Goal: Communication & Community: Ask a question

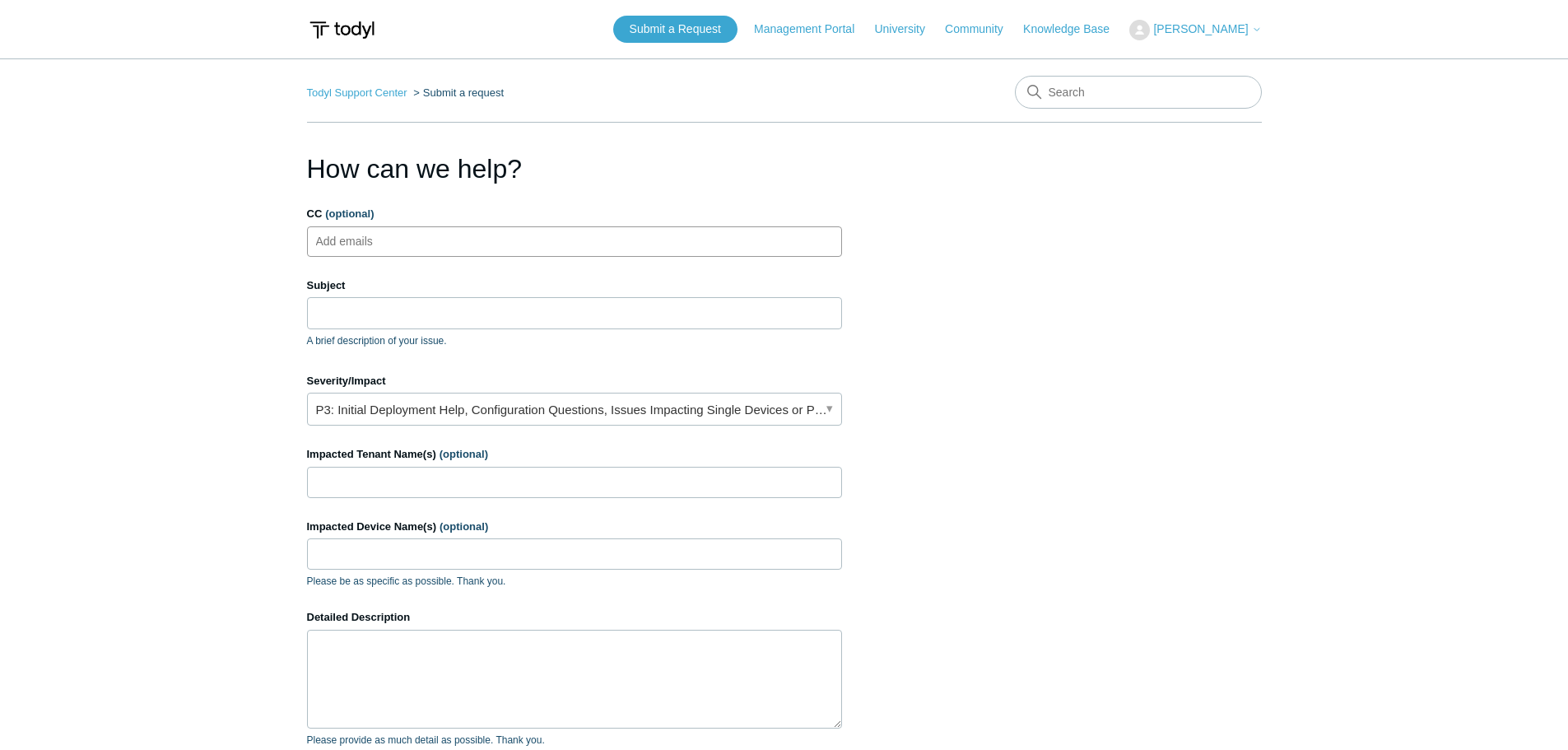
click at [492, 230] on ul "Add emails" at bounding box center [575, 242] width 535 height 30
click at [364, 315] on input "Subject" at bounding box center [575, 312] width 535 height 31
click at [476, 683] on textarea "Detailed Description" at bounding box center [575, 679] width 535 height 99
paste textarea "Below is the full error message – “Action completed: Run Todyl Install Result: …"
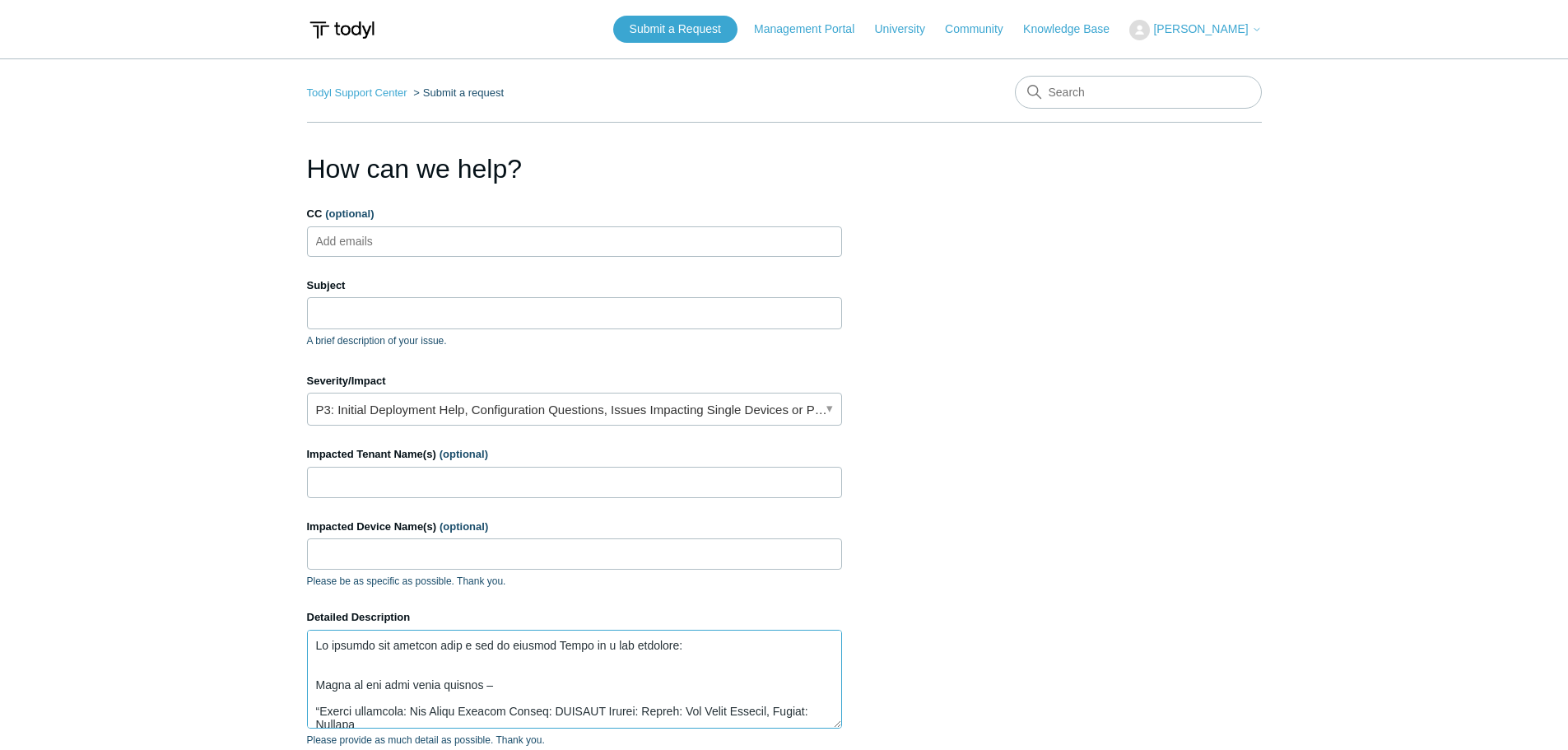
scroll to position [680, 0]
type textarea "Im getting the message when i try to install Todyl on a few machines: Below is …"
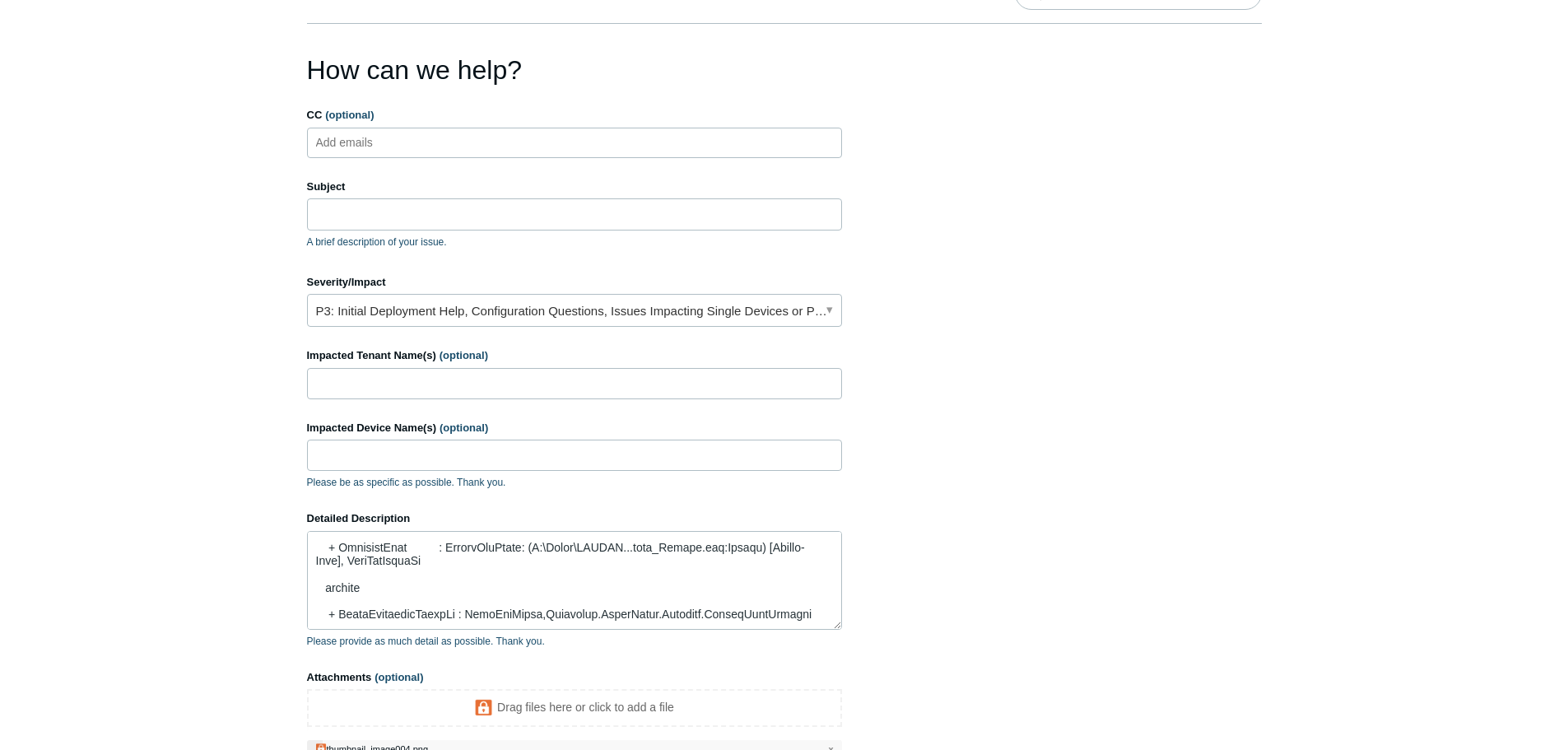
scroll to position [25, 0]
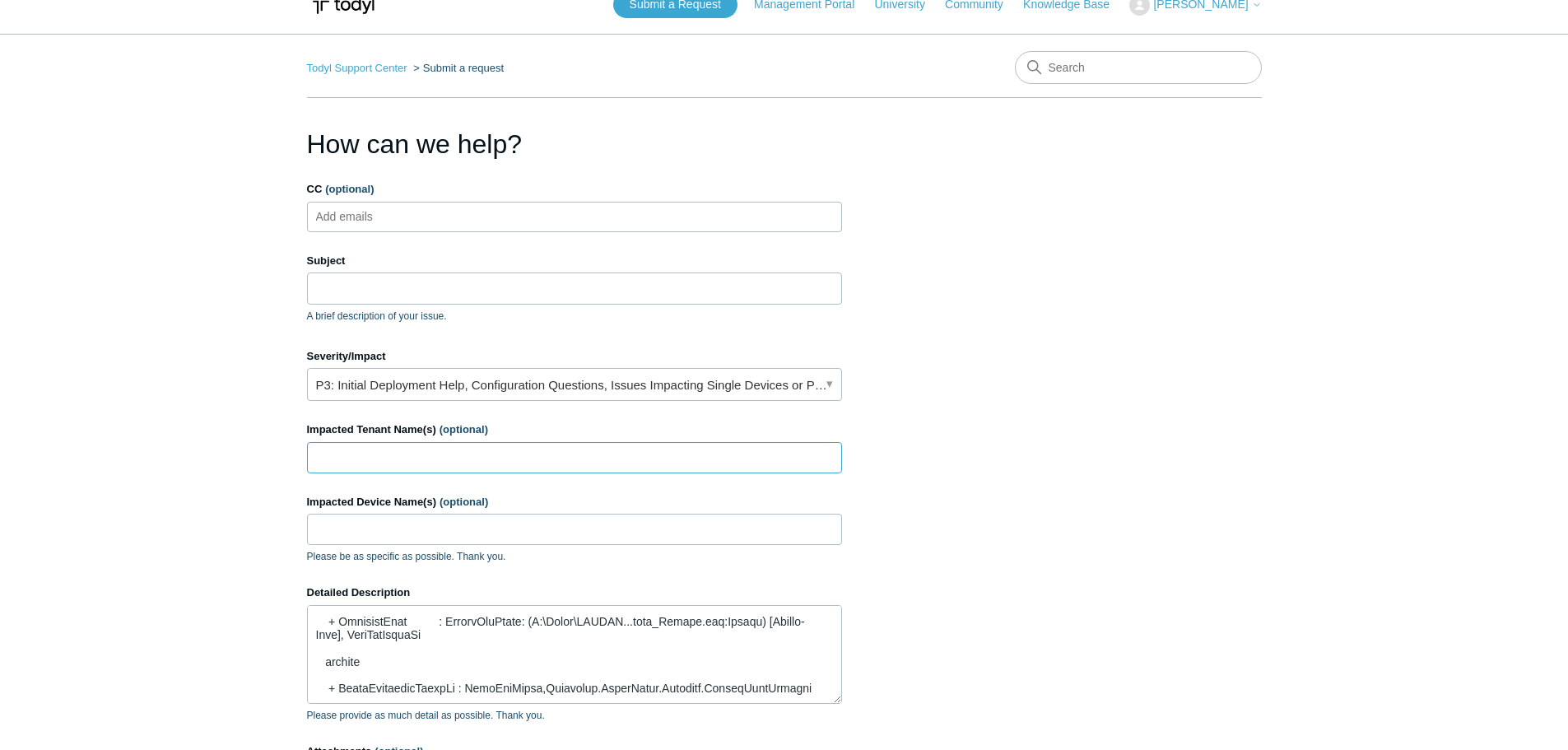
click at [465, 466] on input "Impacted Tenant Name(s) (optional)" at bounding box center [575, 457] width 535 height 31
type input "Hanover Consumer Cooperative Society"
click at [457, 526] on input "Impacted Device Name(s) (optional)" at bounding box center [575, 528] width 535 height 31
click at [330, 289] on input "Subject" at bounding box center [575, 287] width 535 height 31
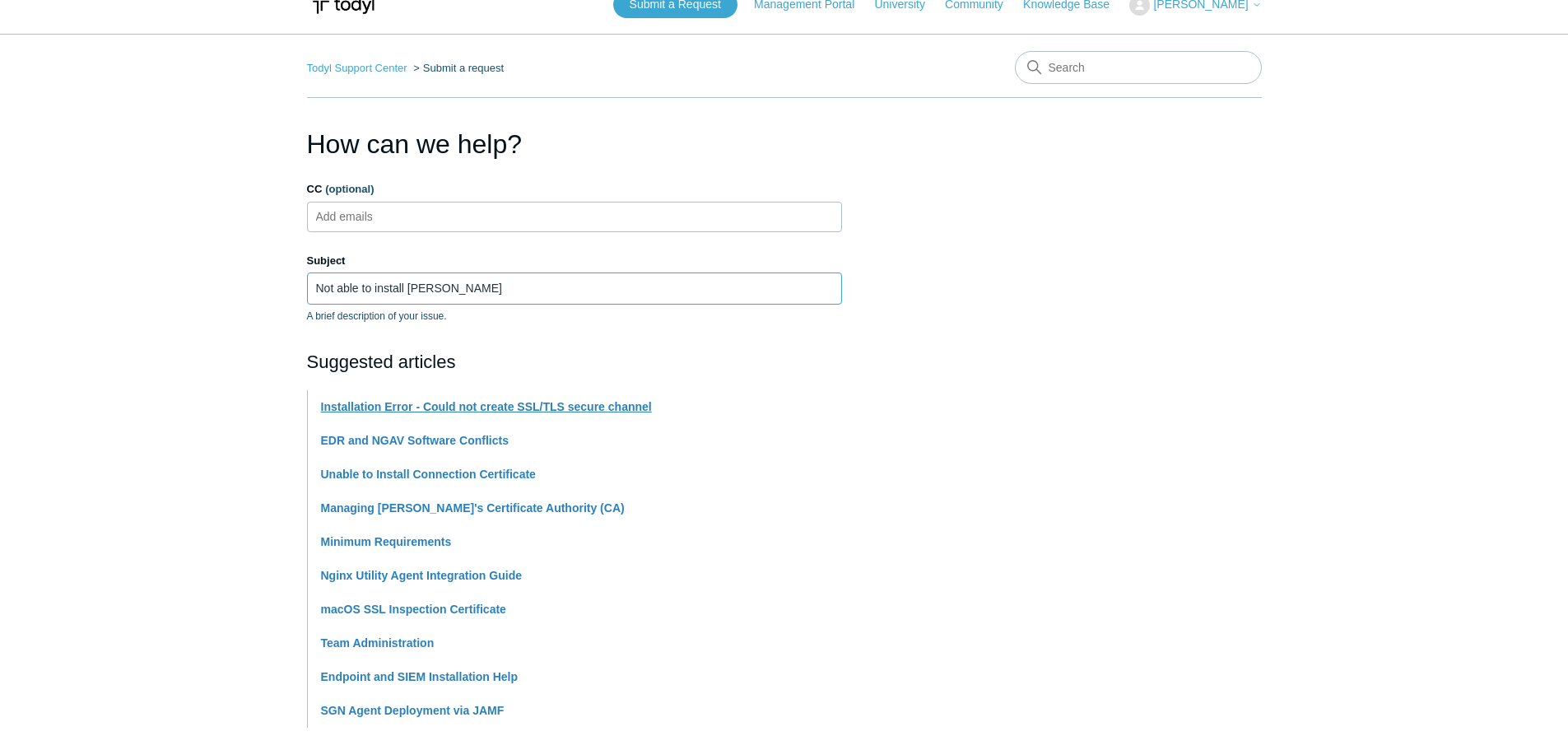
type input "Not able to install Todyl"
click at [607, 408] on link "Installation Error - Could not create SSL/TLS secure channel" at bounding box center [486, 407] width 331 height 13
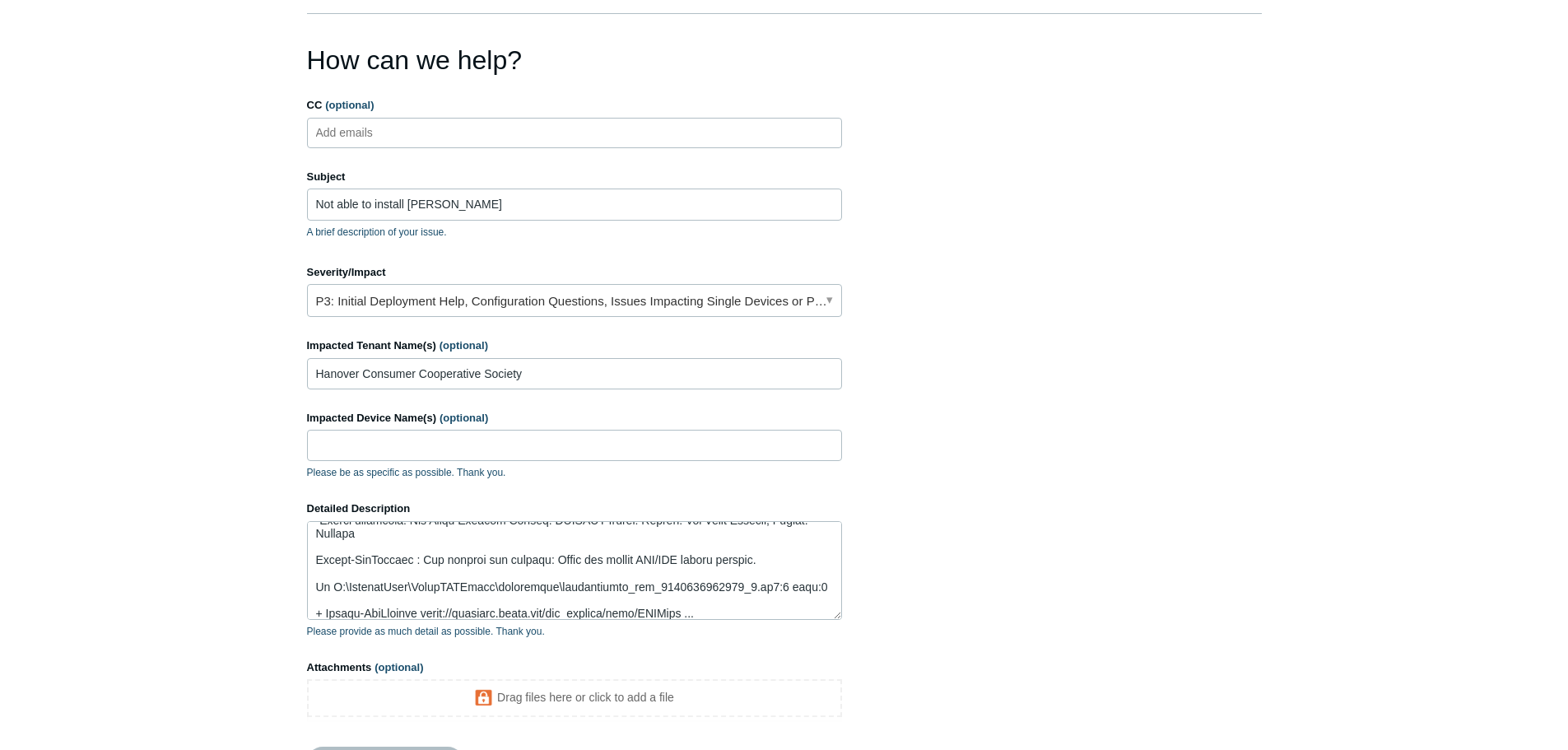
scroll to position [190, 0]
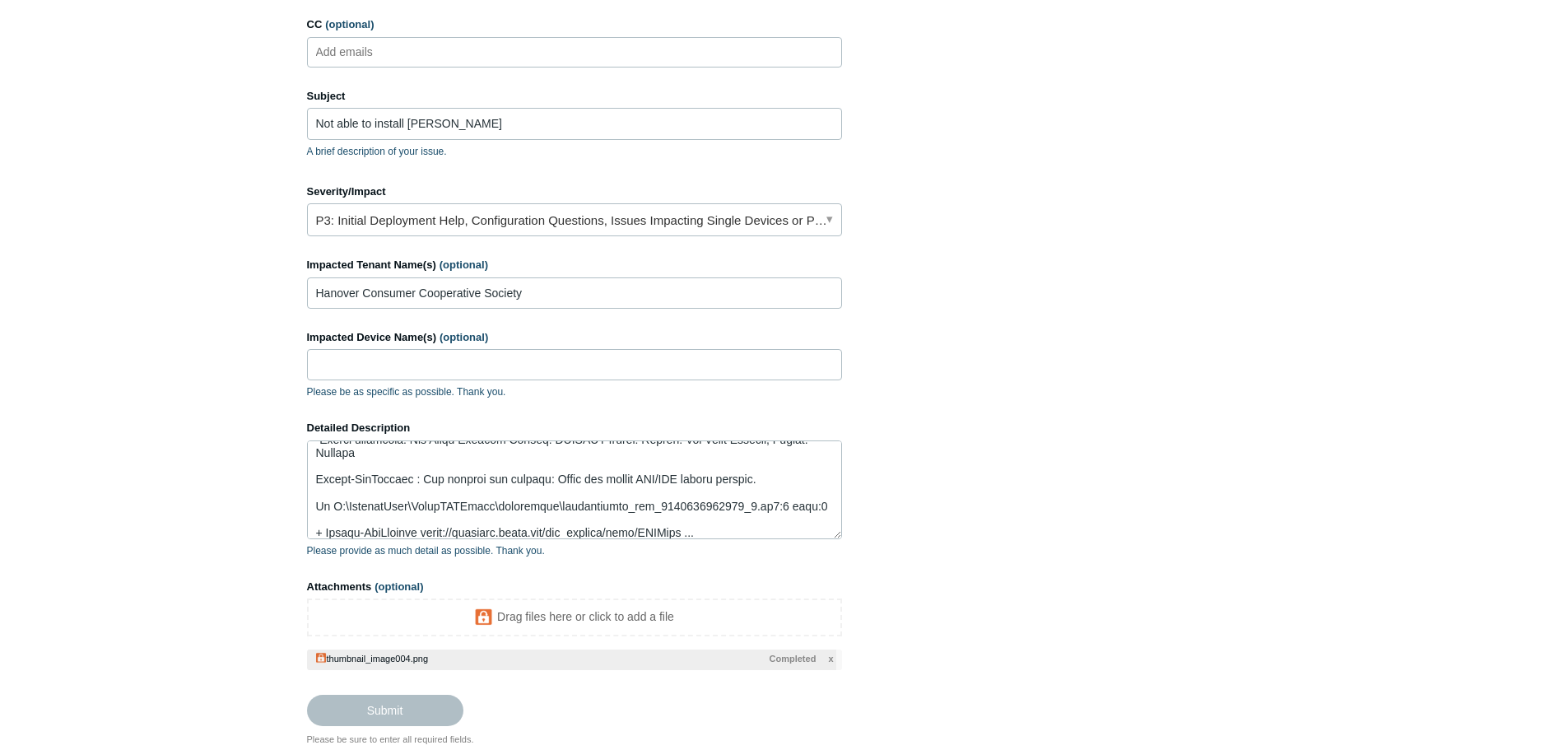
click at [571, 696] on footer "Submit" at bounding box center [575, 697] width 535 height 56
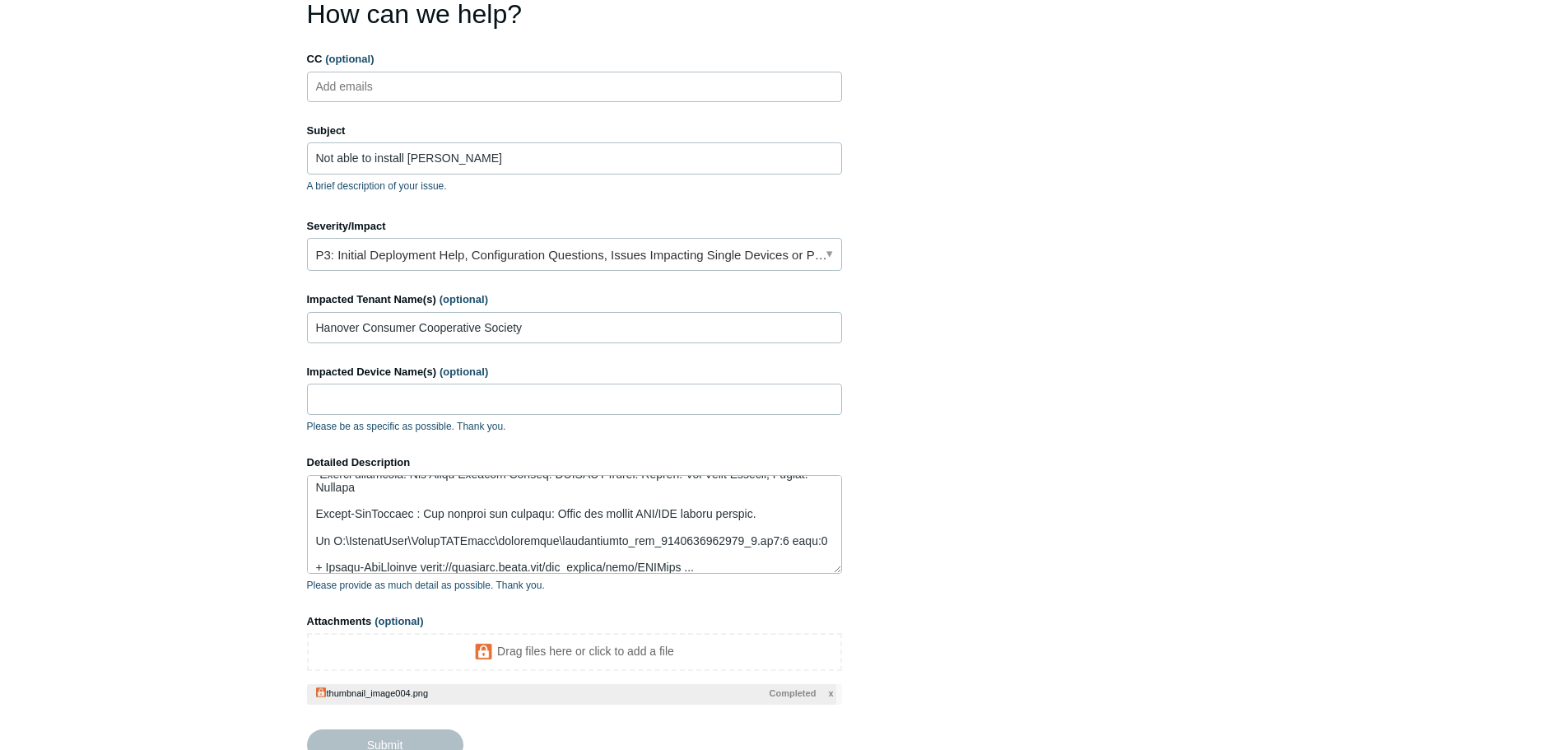
scroll to position [135, 0]
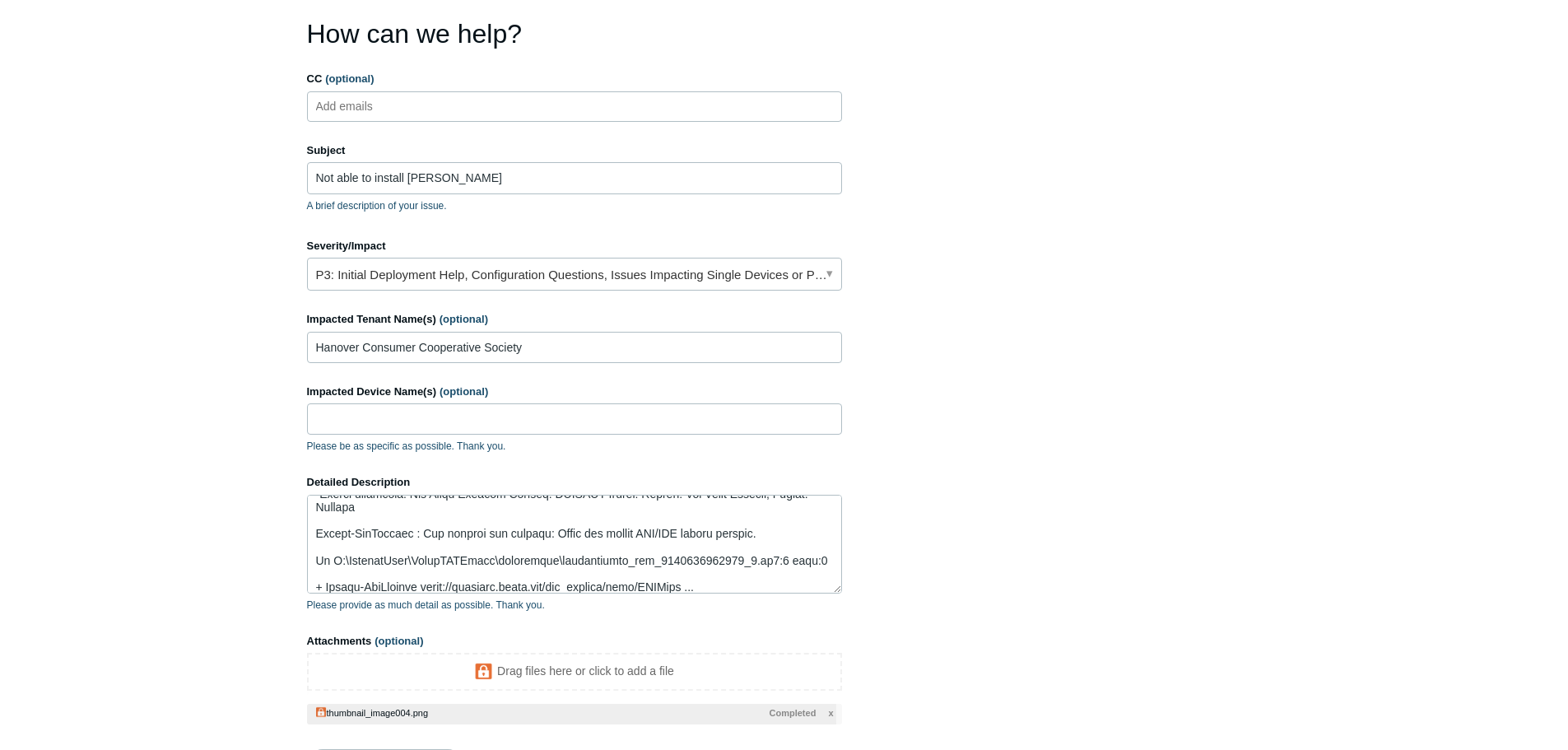
click at [1150, 583] on section "How can we help? CC (optional) Add emails Subject Not able to install Todyl A b…" at bounding box center [784, 407] width 955 height 786
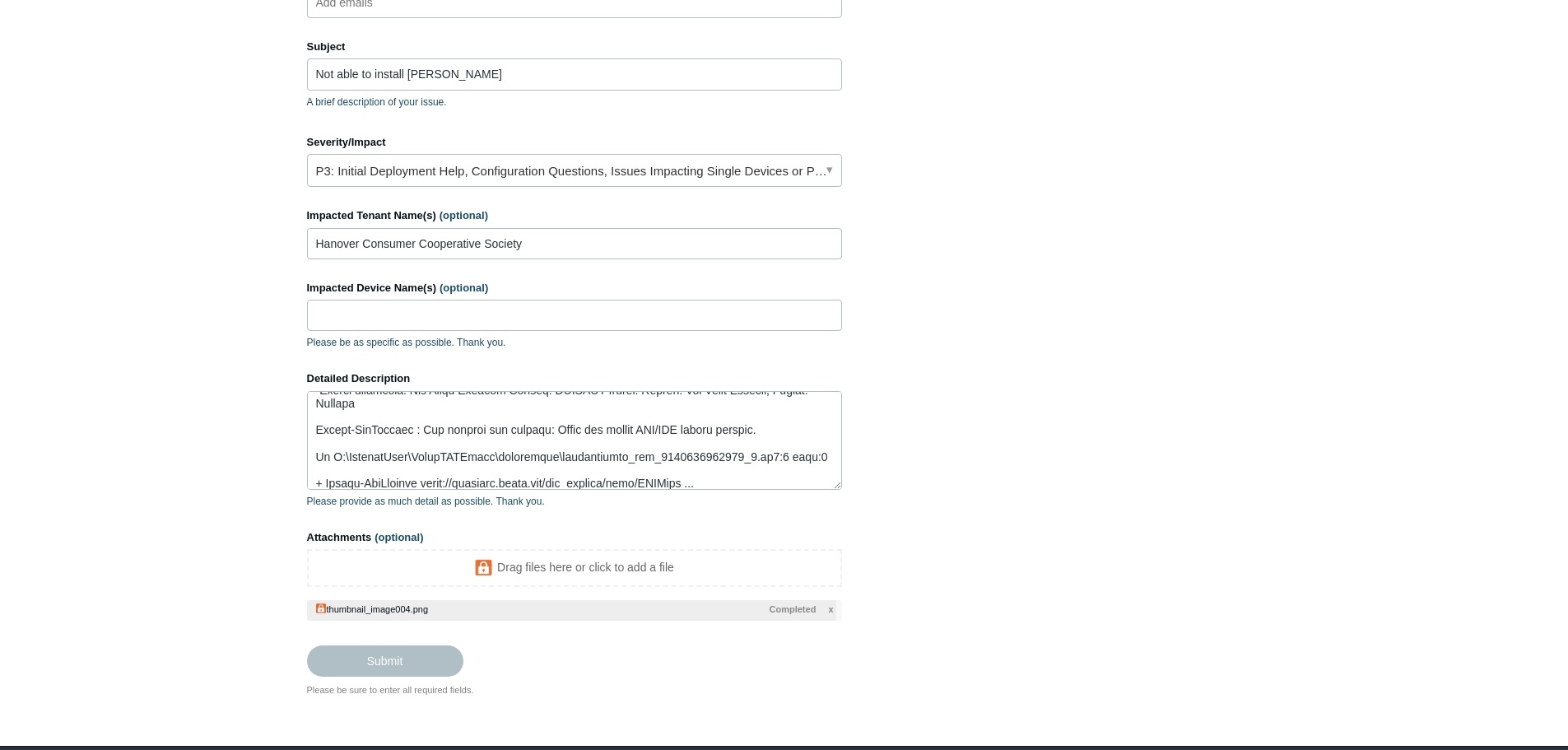
scroll to position [300, 0]
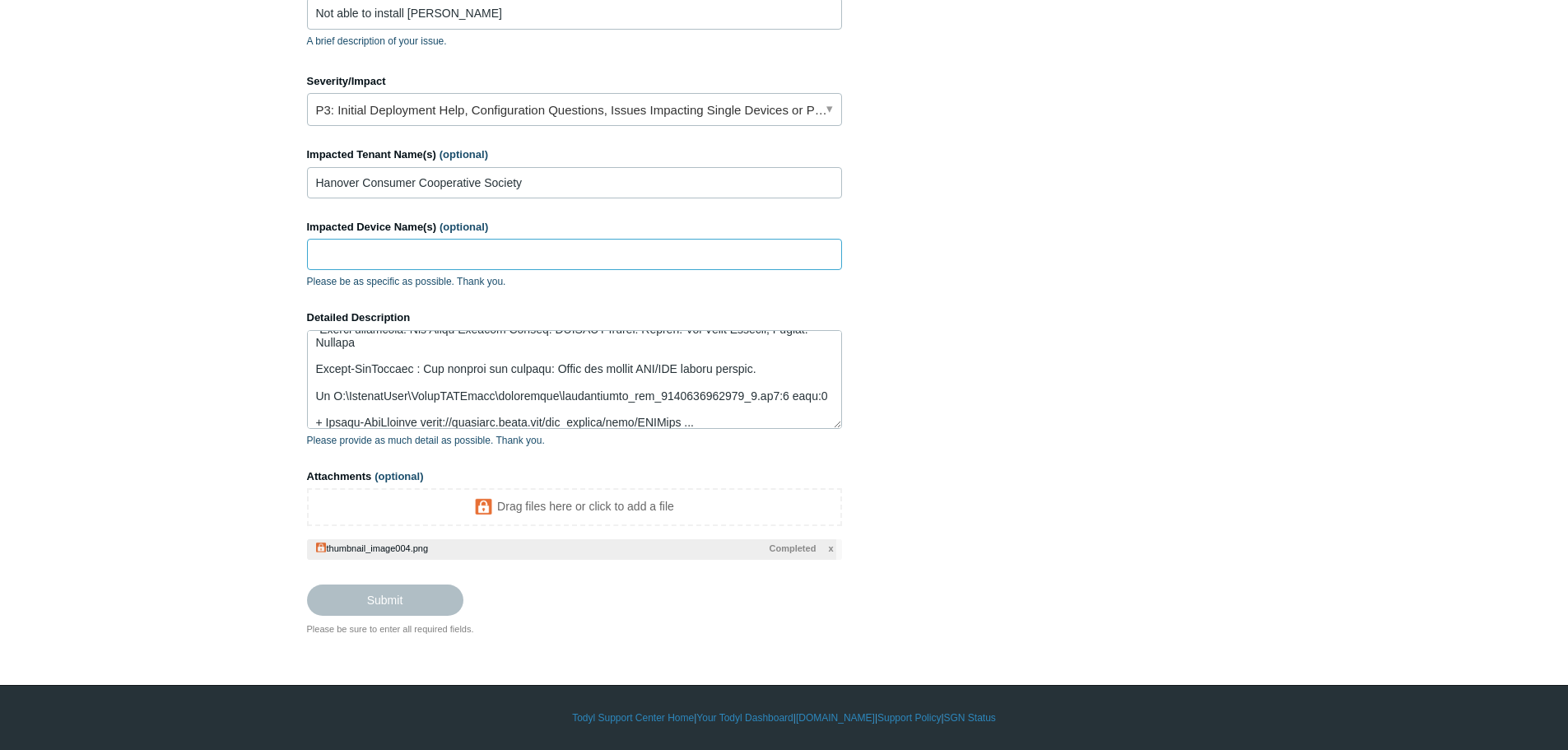
click at [444, 252] on input "Impacted Device Name(s) (optional)" at bounding box center [575, 254] width 535 height 31
click at [434, 247] on input "Impacted Device Name(s) (optional)" at bounding box center [575, 254] width 535 height 31
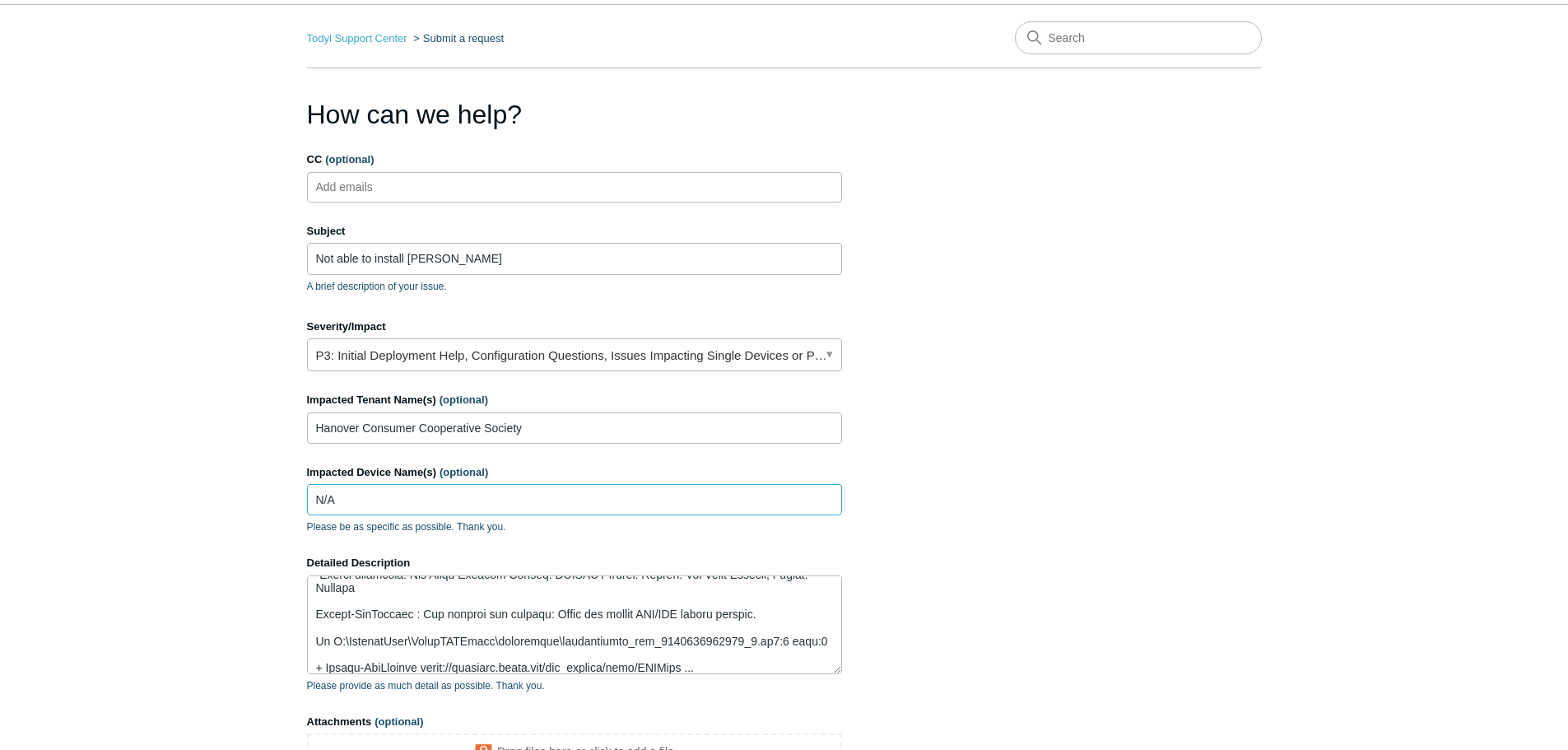
scroll to position [0, 0]
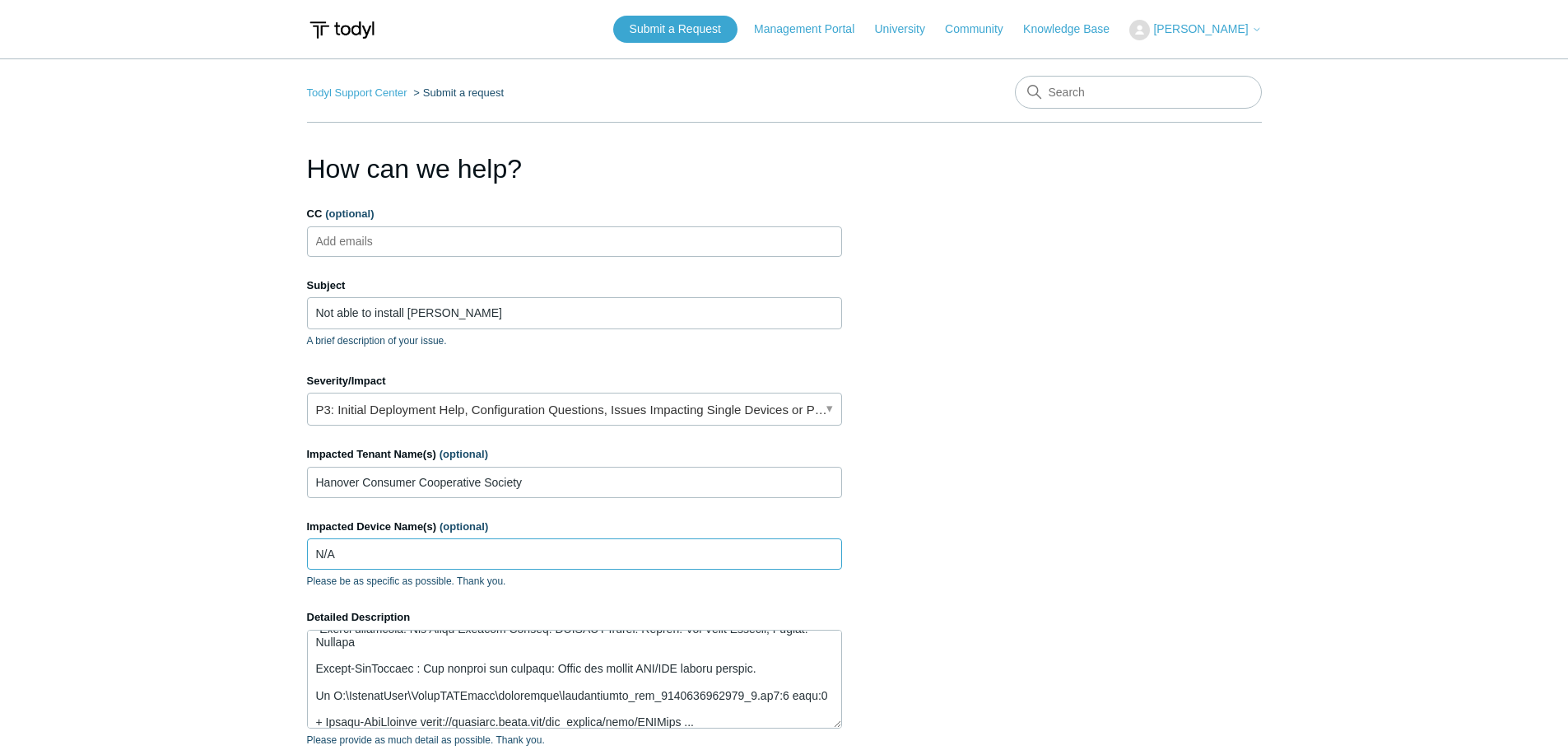
type input "N/A"
click at [451, 242] on ul "Add emails" at bounding box center [575, 242] width 535 height 30
click at [830, 405] on link "P3: Initial Deployment Help, Configuration Questions, Issues Impacting Single D…" at bounding box center [575, 409] width 535 height 33
click at [1069, 414] on section "How can we help? CC (optional) Add emails Subject Not able to install Todyl A b…" at bounding box center [784, 541] width 955 height 786
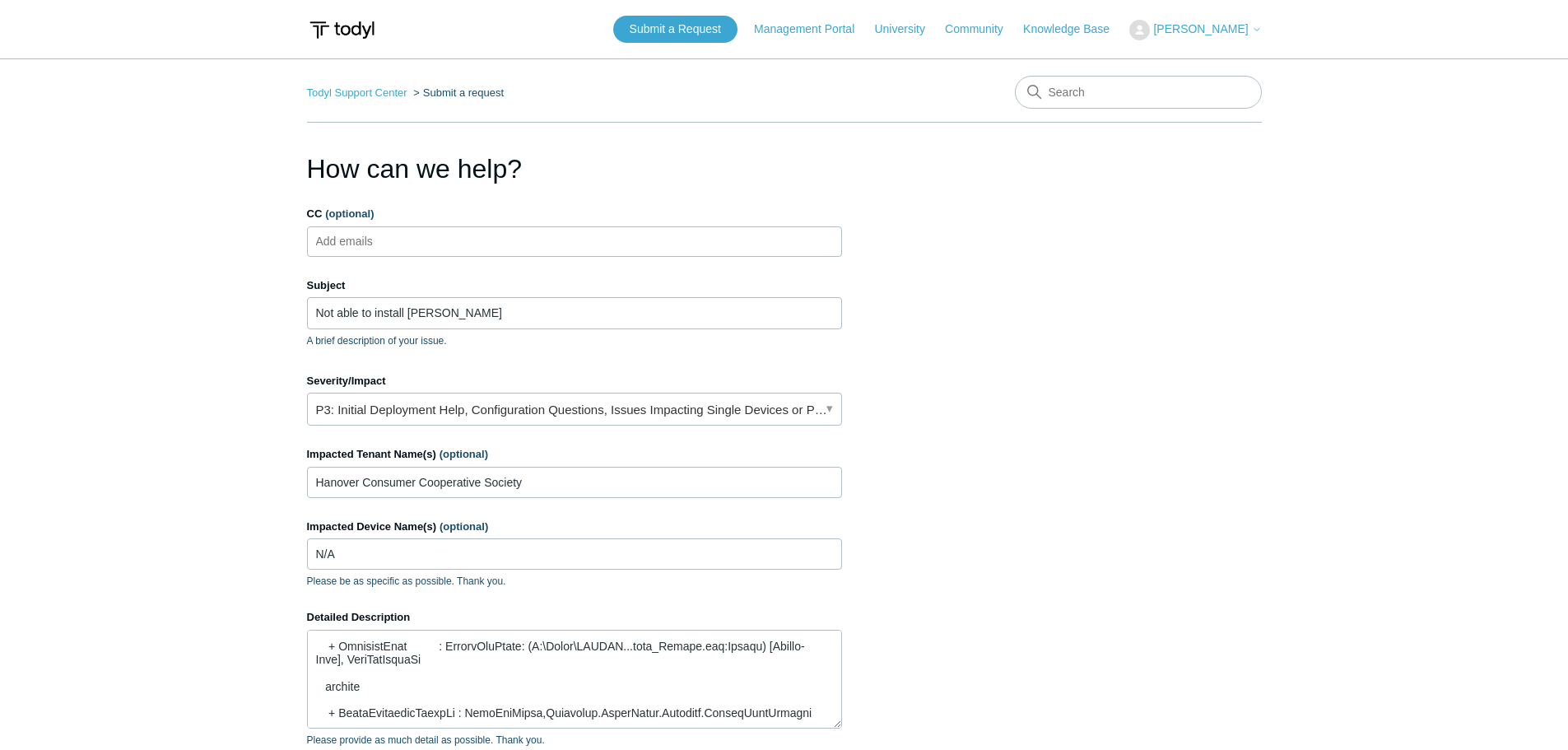
click at [500, 245] on ul "Add emails" at bounding box center [575, 242] width 535 height 30
type input "l.northington@avatarmsp.com"
click at [991, 397] on section "How can we help? CC (optional) l.northington@avatarmsp.com Subject Not able to …" at bounding box center [784, 541] width 955 height 786
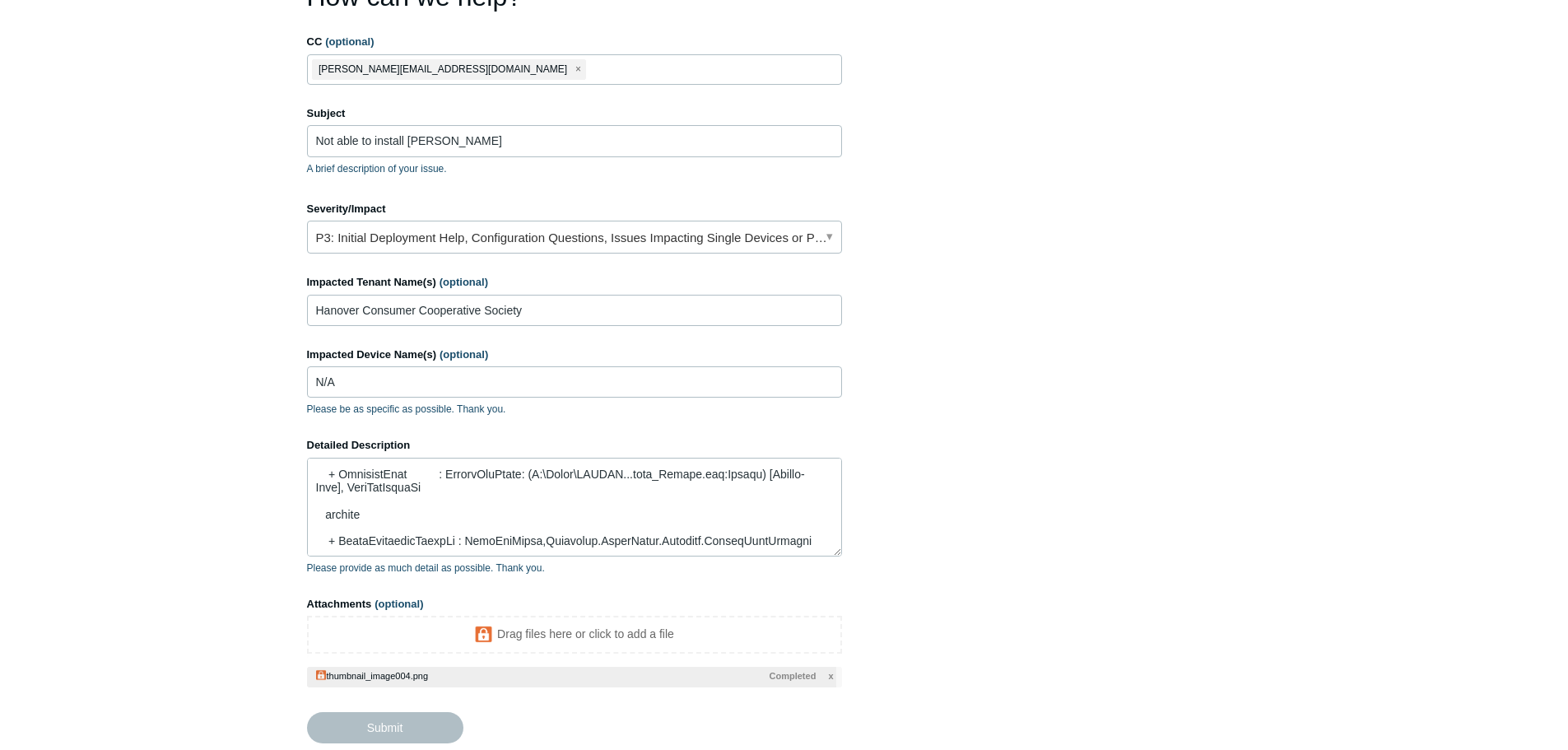
scroll to position [300, 0]
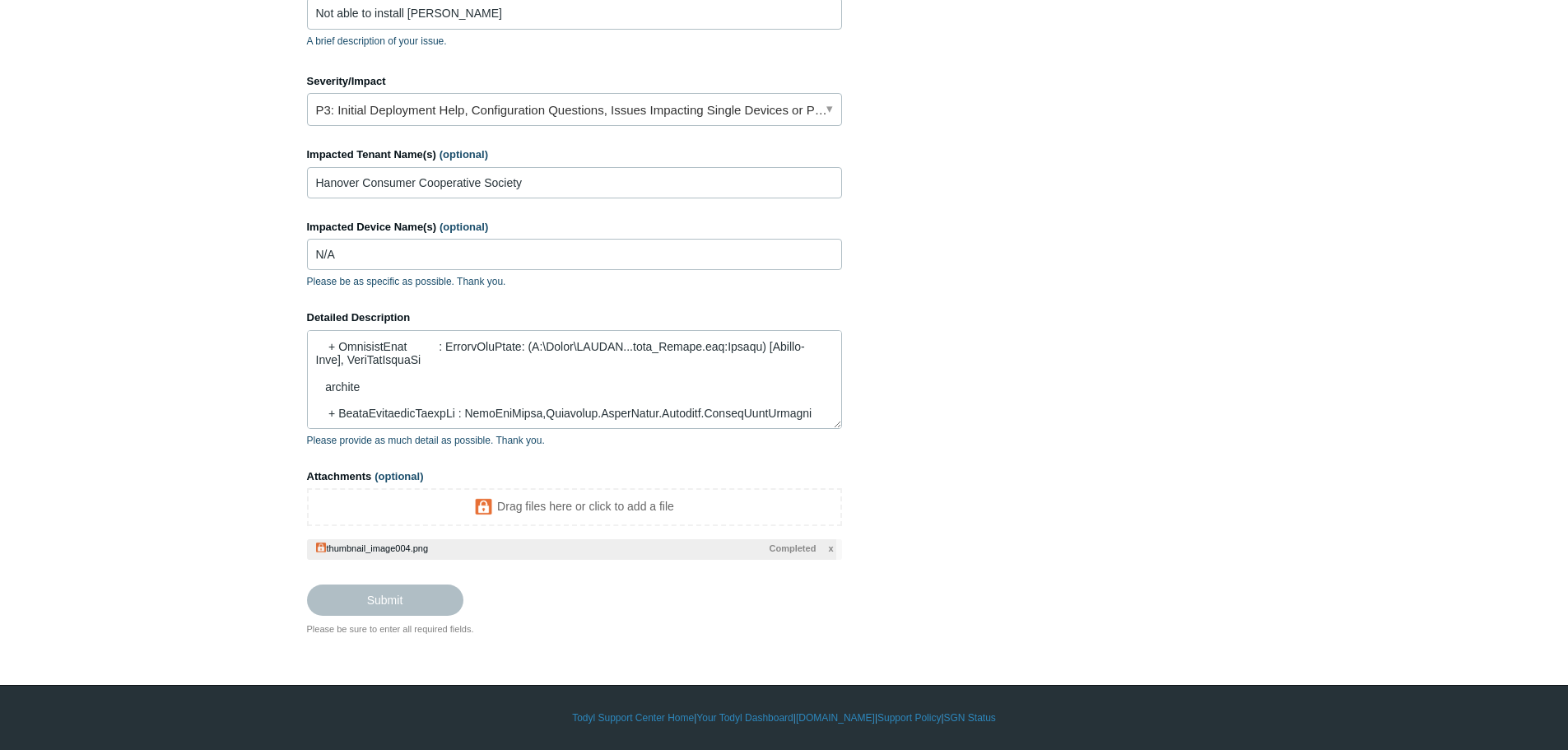
click at [831, 551] on span "x" at bounding box center [830, 548] width 5 height 14
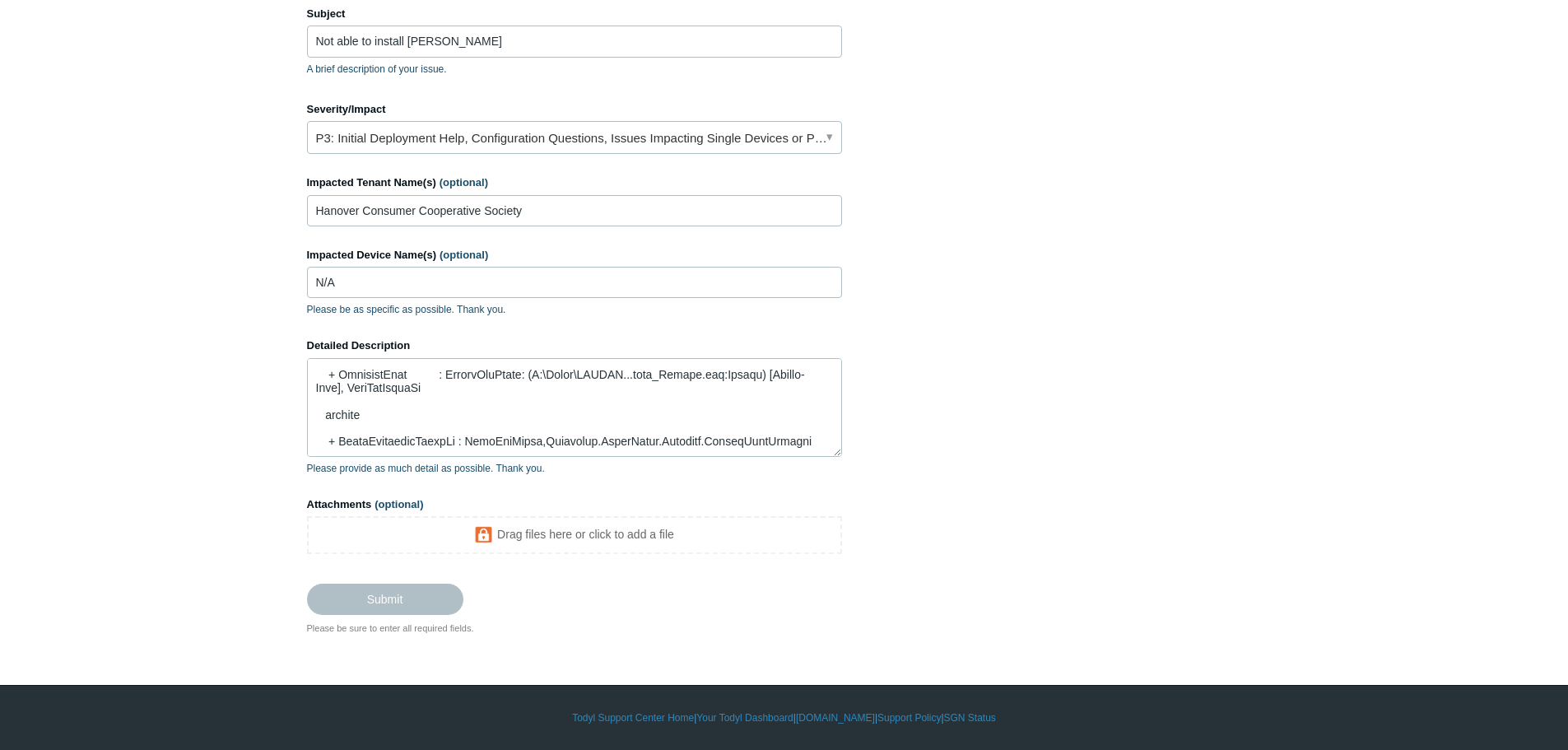
click at [787, 594] on footer "Submit" at bounding box center [575, 586] width 535 height 56
click at [776, 591] on footer "Submit" at bounding box center [575, 586] width 535 height 56
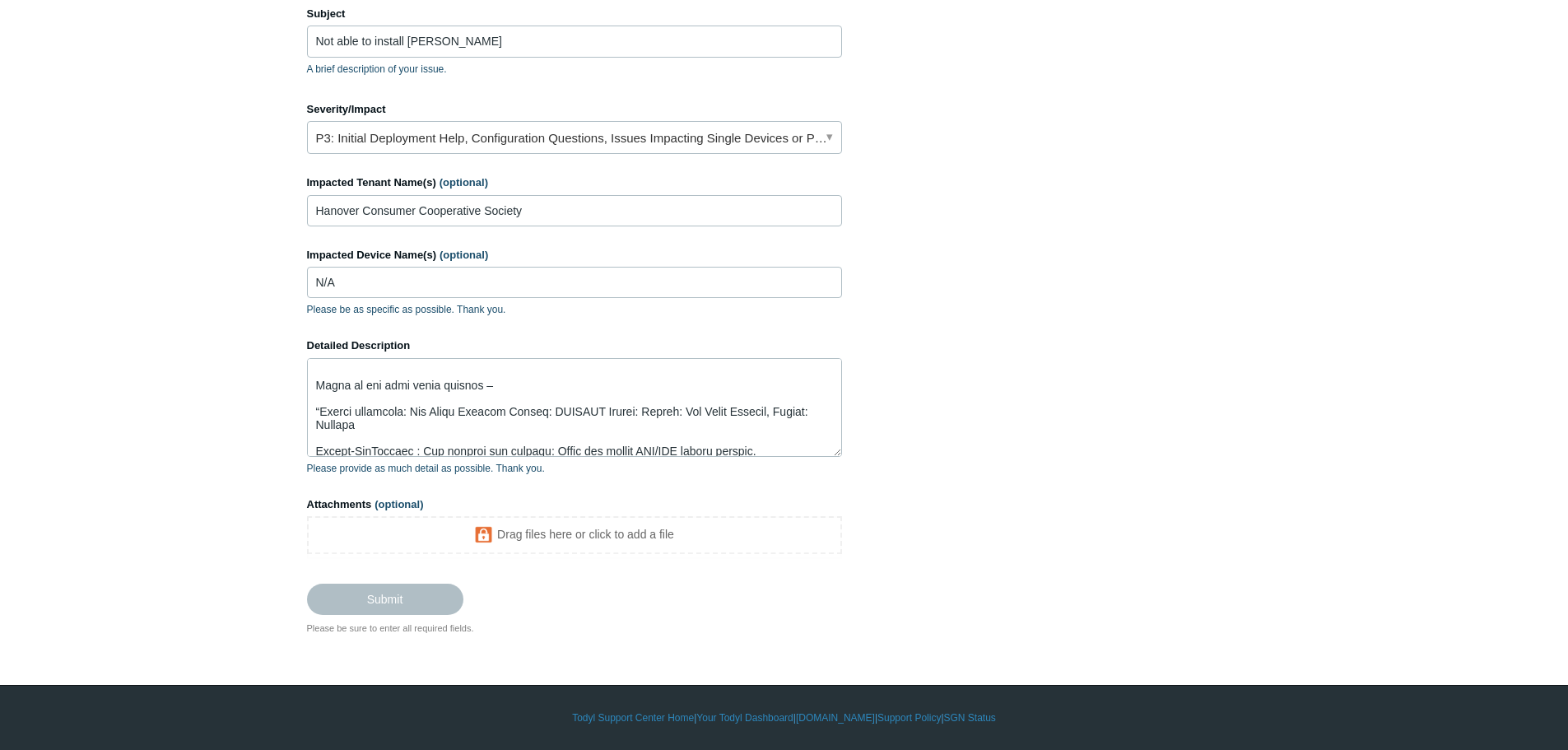
scroll to position [0, 0]
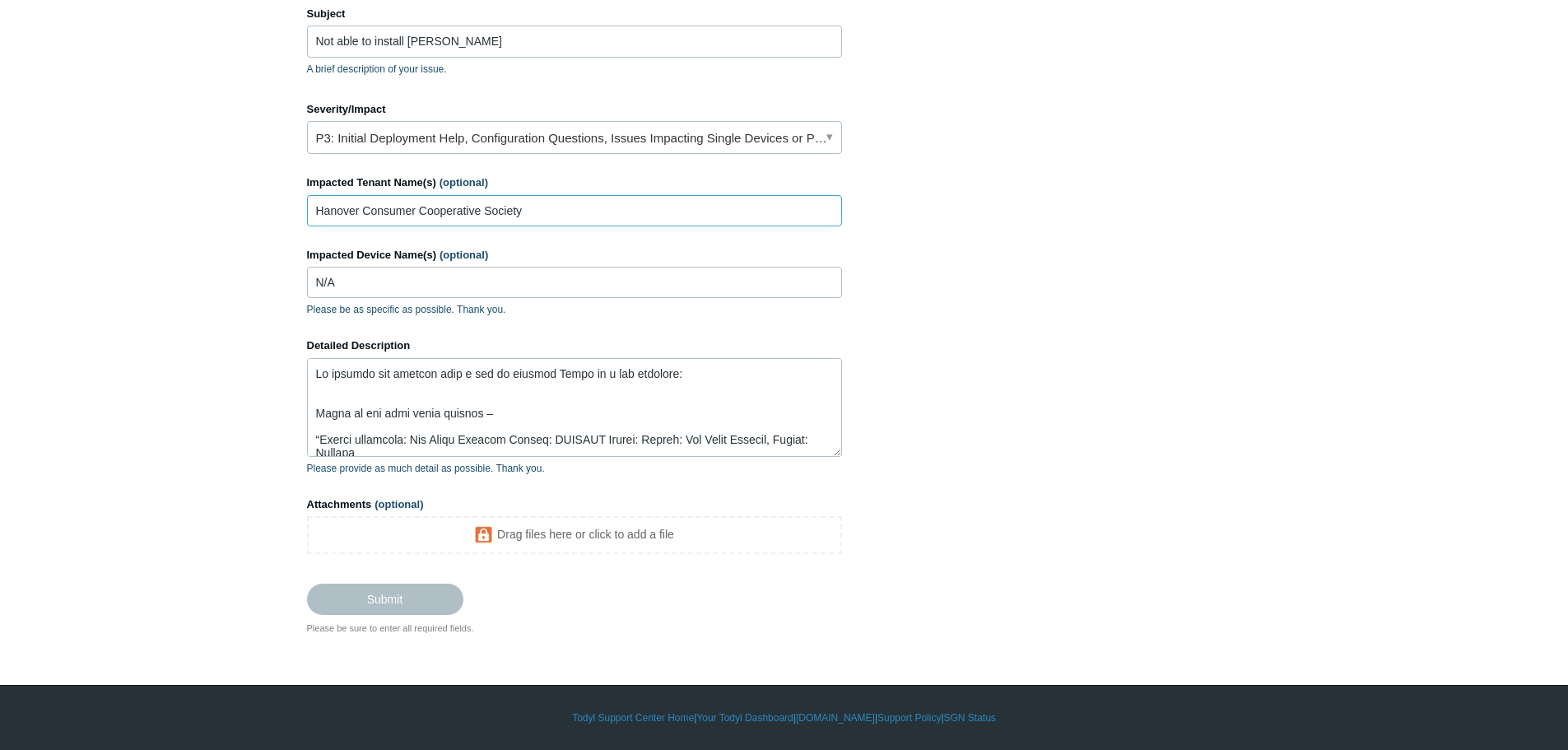
click at [537, 217] on input "Hanover Consumer Cooperative Society" at bounding box center [575, 210] width 535 height 31
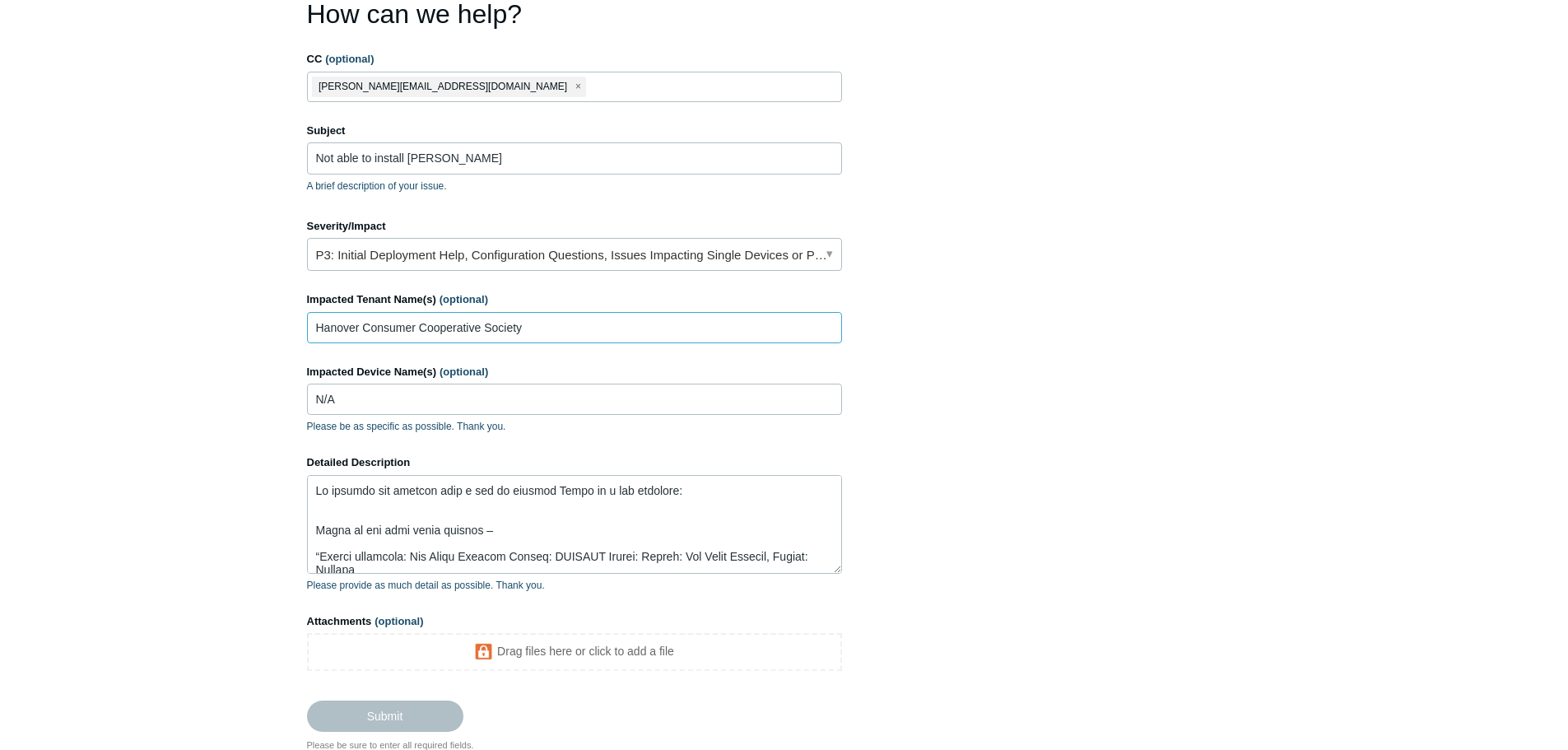
scroll to position [107, 0]
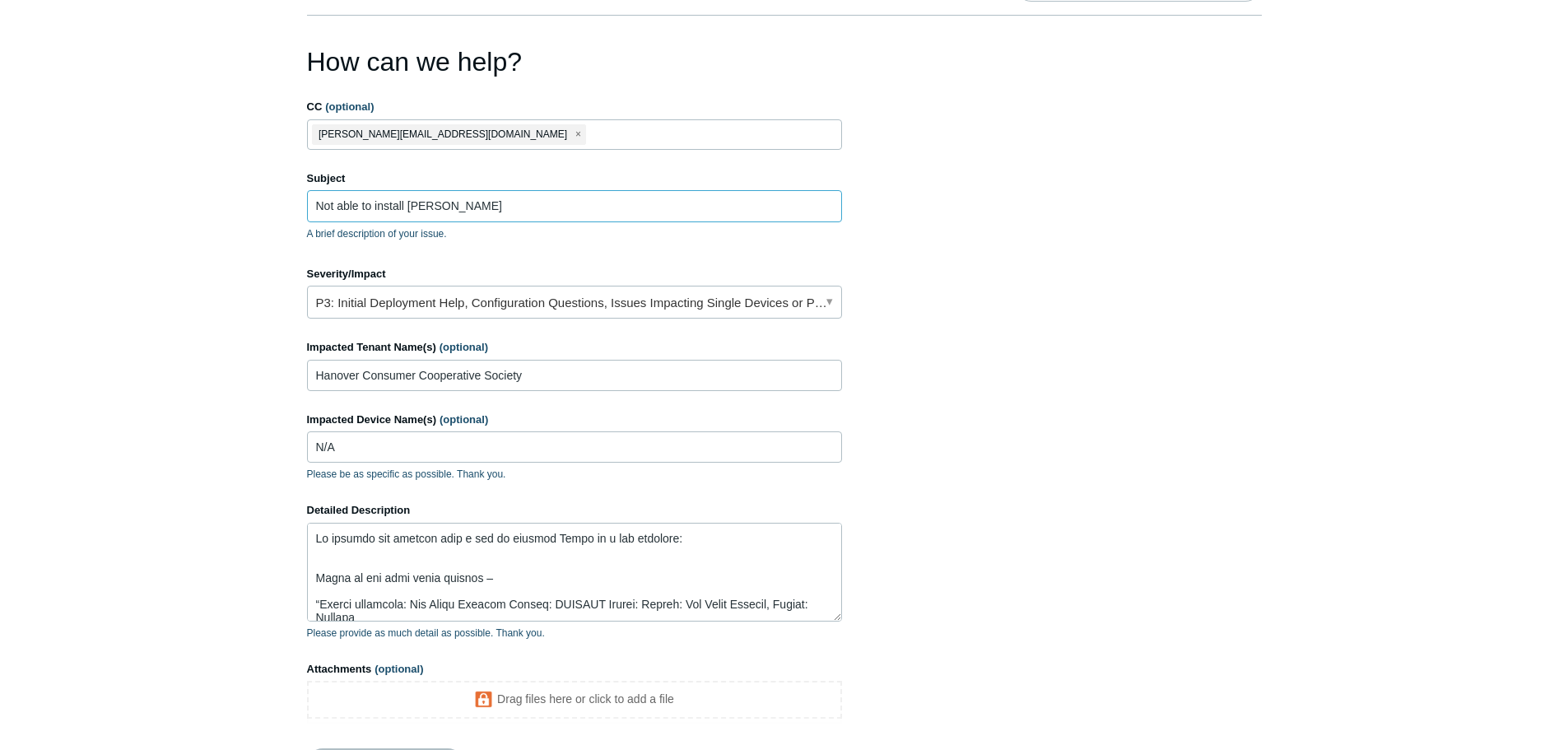
click at [504, 210] on input "Not able to install Todyl" at bounding box center [575, 205] width 535 height 31
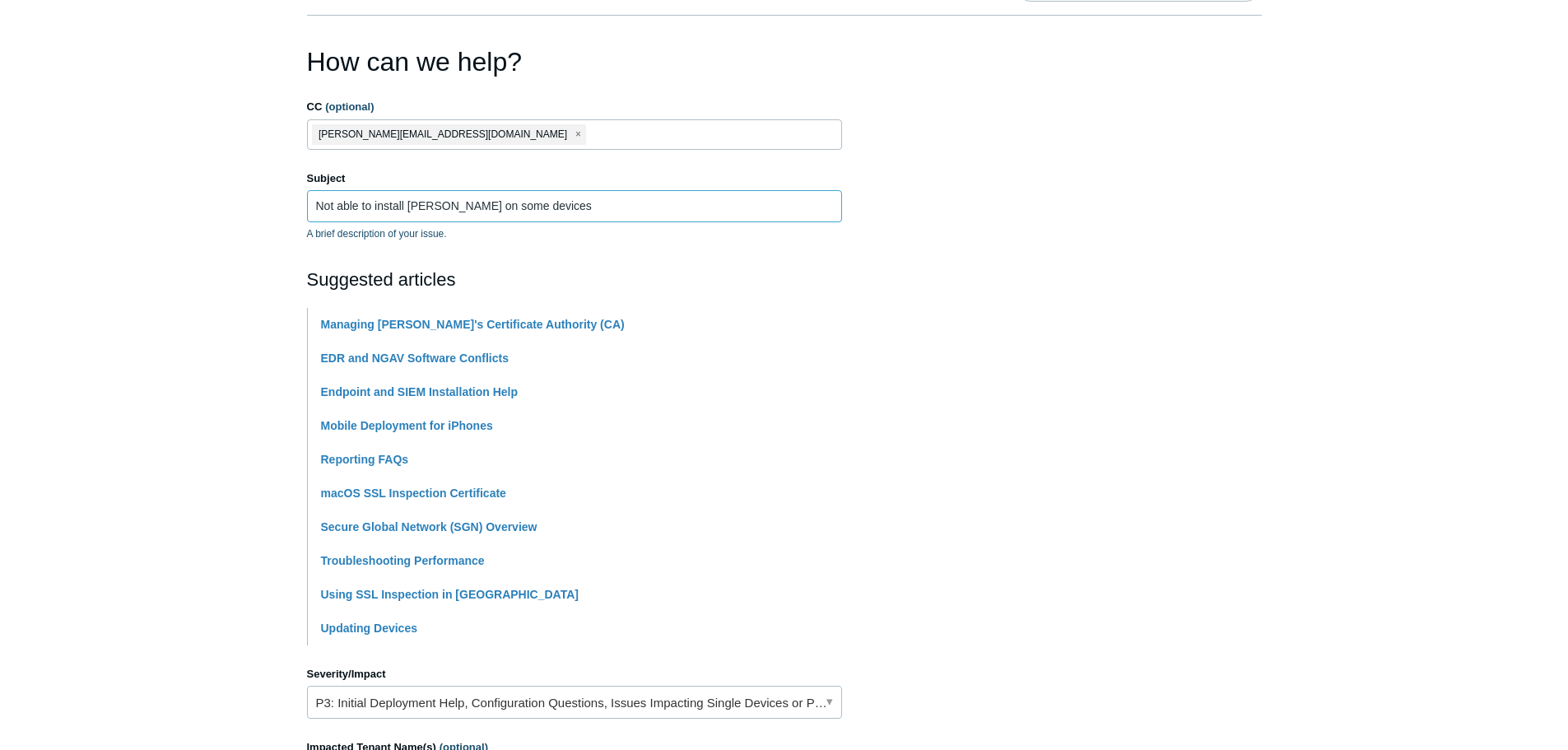
type input "Not able to install [PERSON_NAME] on some devices"
click at [656, 173] on label "Subject" at bounding box center [575, 178] width 535 height 16
click at [656, 190] on input "Not able to install [PERSON_NAME] on some devices" at bounding box center [575, 205] width 535 height 31
click at [1025, 203] on section "How can we help? CC (optional) l.northington@avatarmsp.com Subject Not able to …" at bounding box center [784, 611] width 955 height 1138
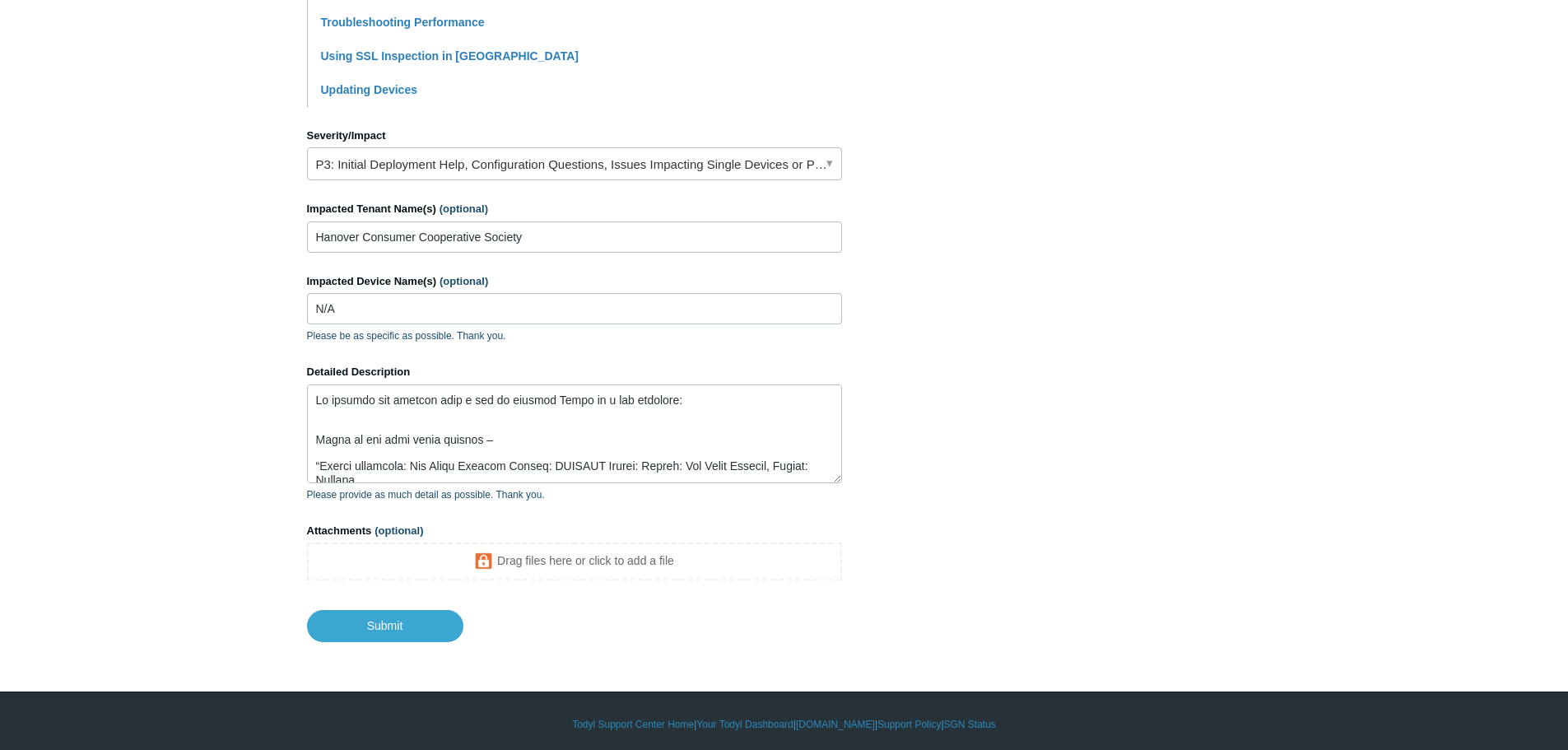
scroll to position [651, 0]
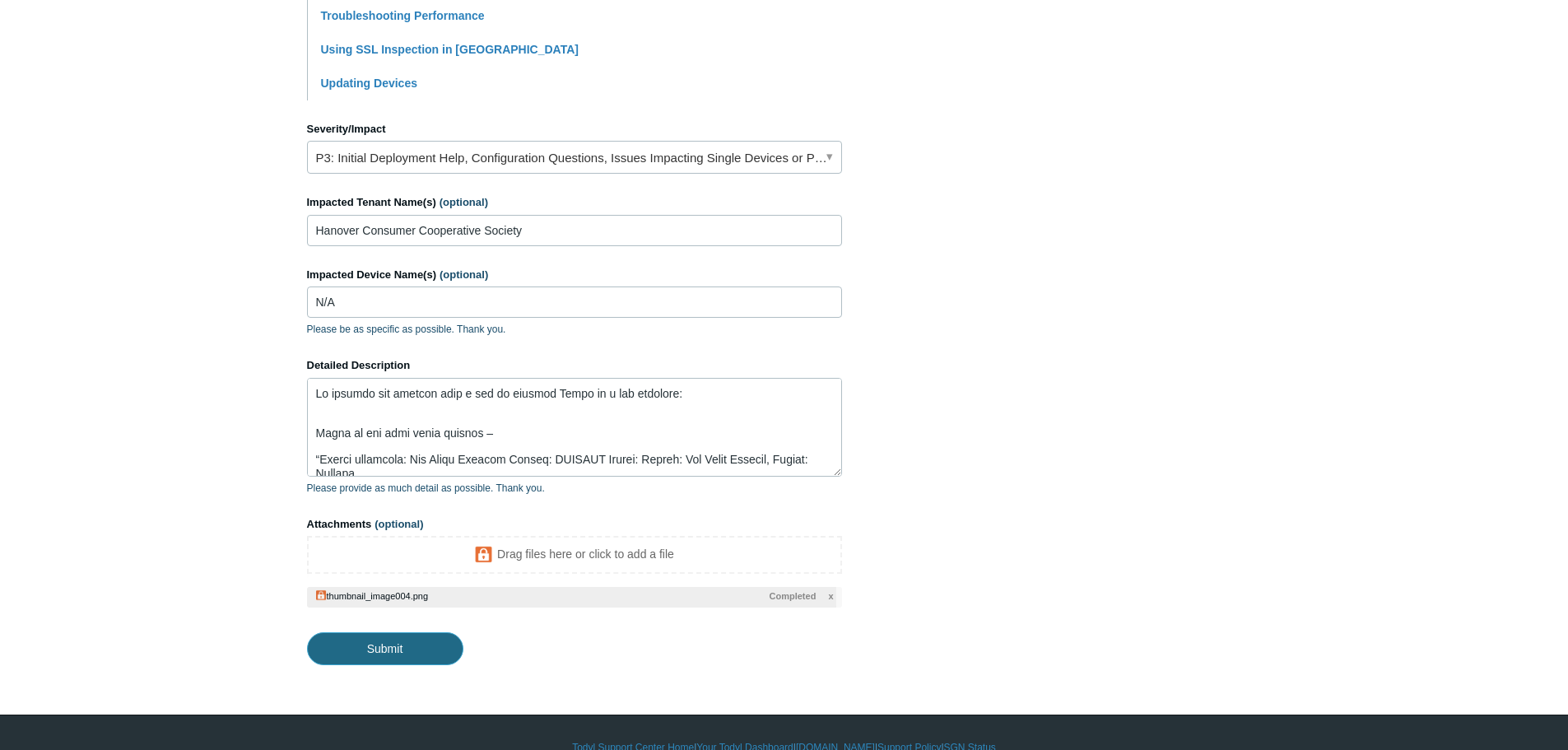
click at [415, 650] on input "Submit" at bounding box center [385, 648] width 157 height 33
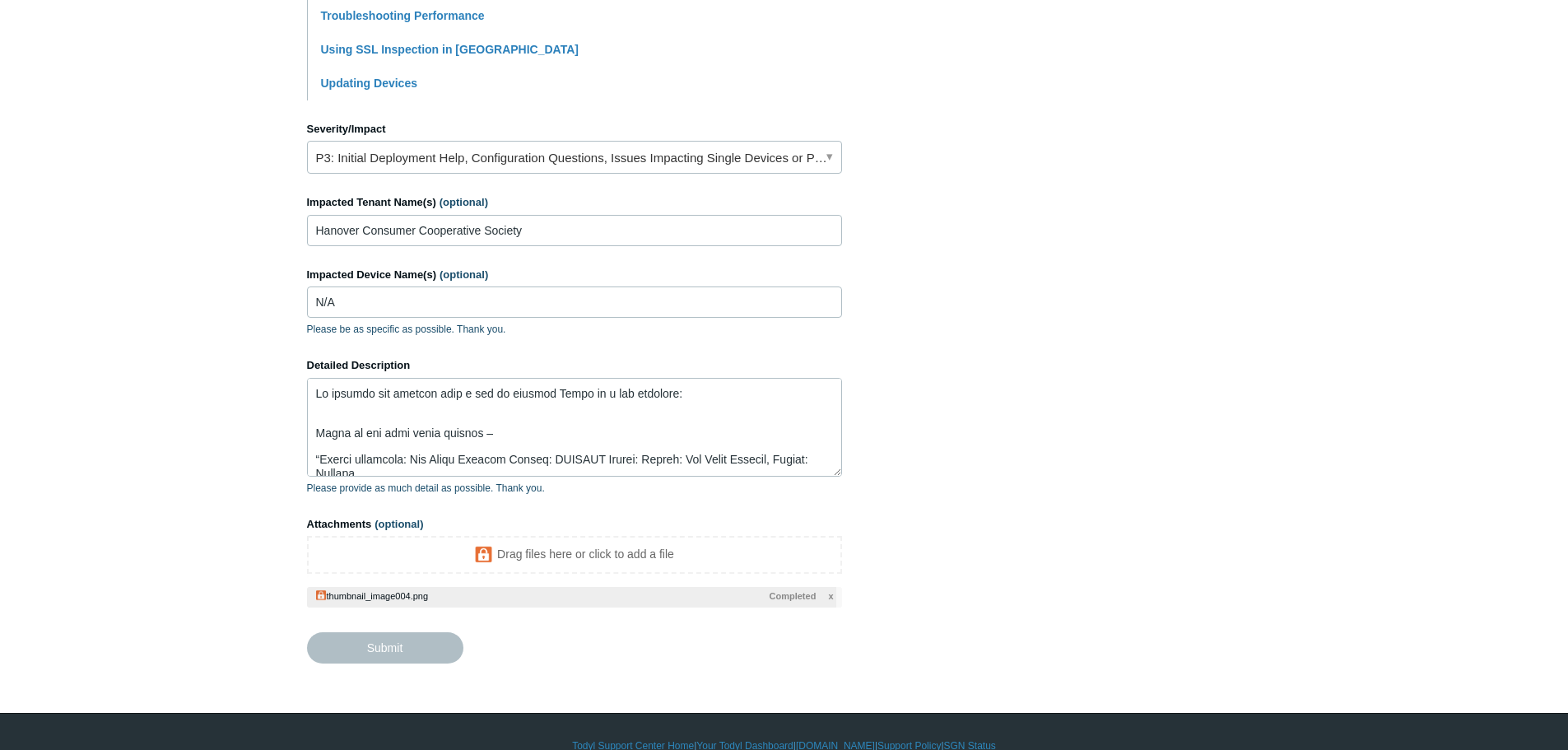
type textarea "Im getting the message when i try to install Todyl on a few machines: Below is …"
